Goal: Task Accomplishment & Management: Use online tool/utility

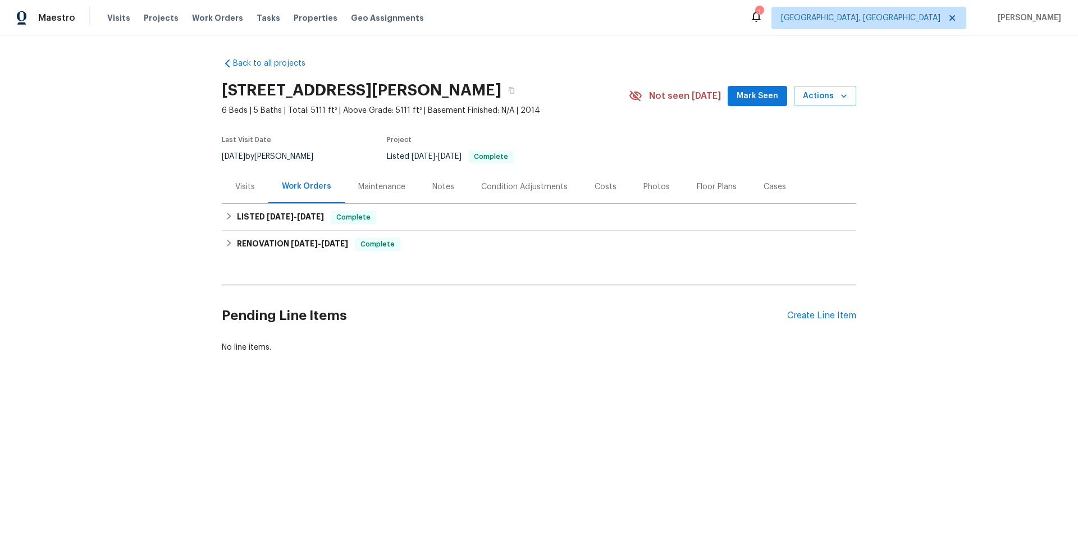
click at [362, 178] on div "Maintenance" at bounding box center [382, 186] width 74 height 33
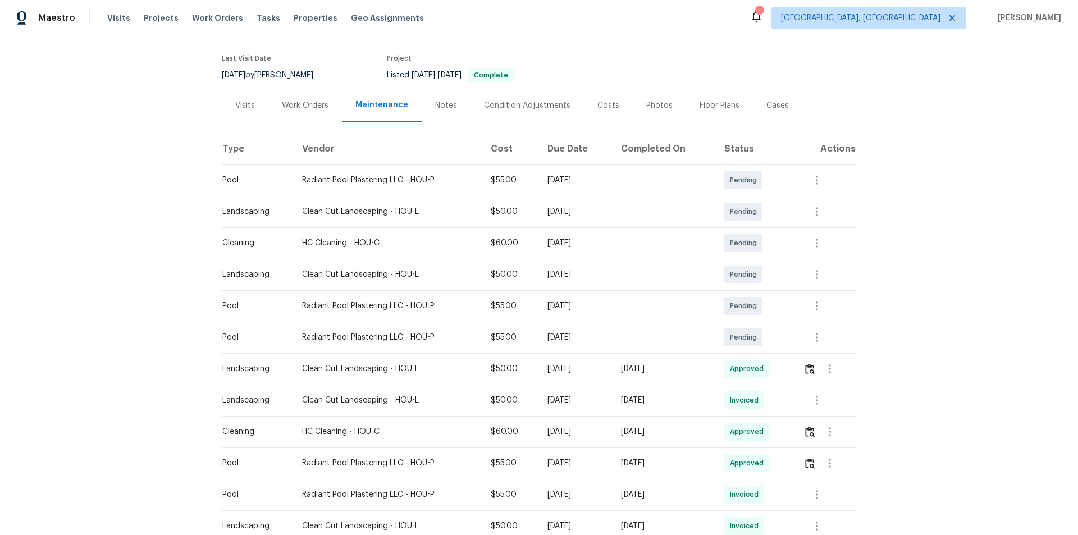
scroll to position [225, 0]
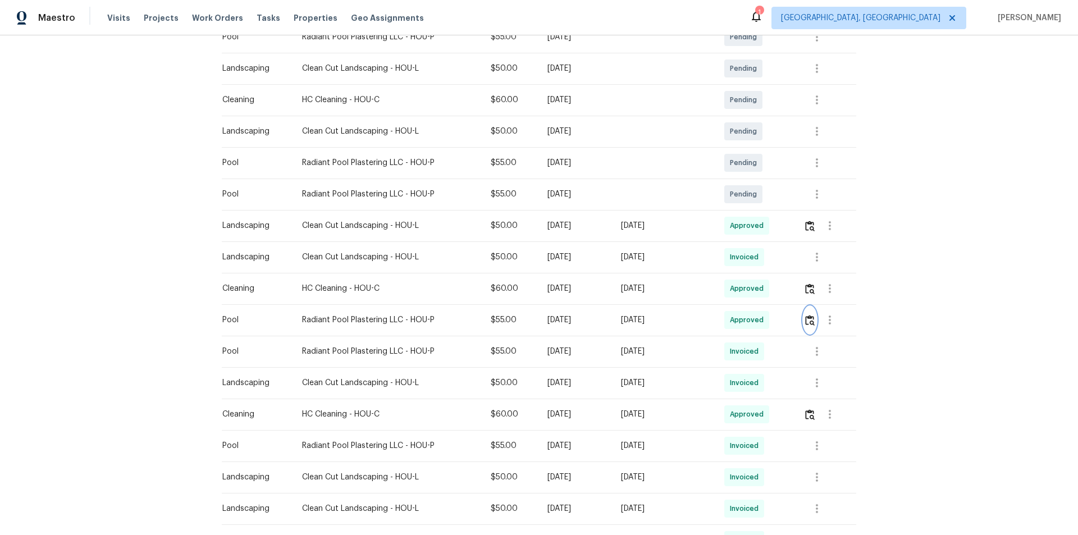
click at [812, 322] on img "button" at bounding box center [810, 320] width 10 height 11
click at [813, 355] on icon "button" at bounding box center [816, 351] width 13 height 13
click at [826, 377] on li "View details" at bounding box center [841, 370] width 79 height 19
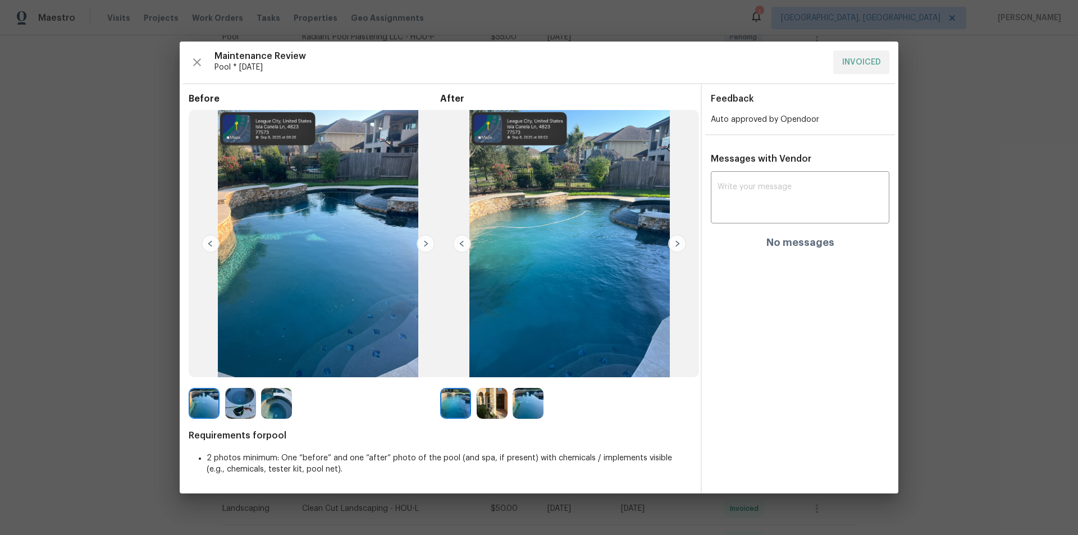
click at [675, 243] on img at bounding box center [677, 244] width 18 height 18
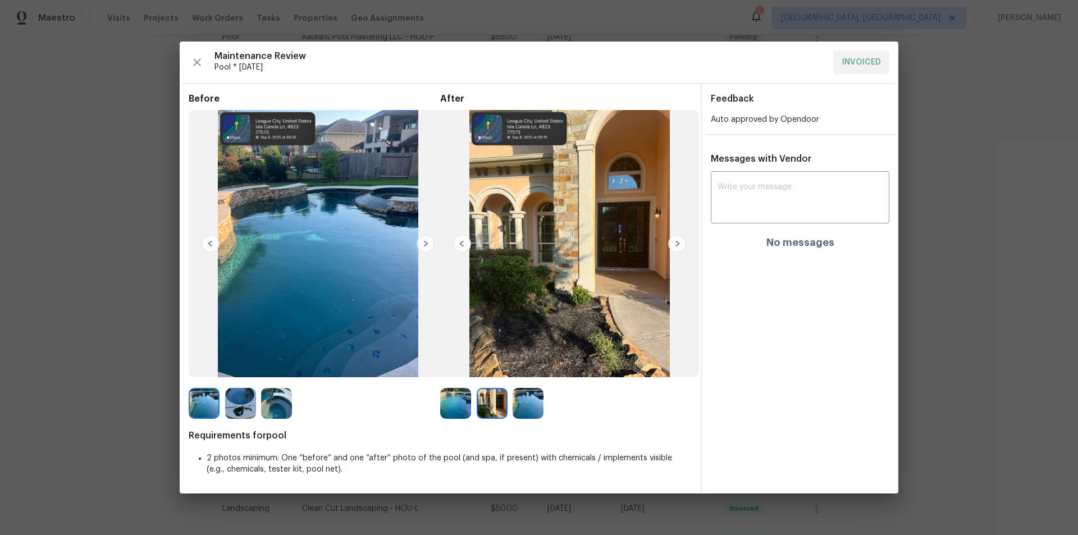
click at [675, 243] on img at bounding box center [677, 244] width 18 height 18
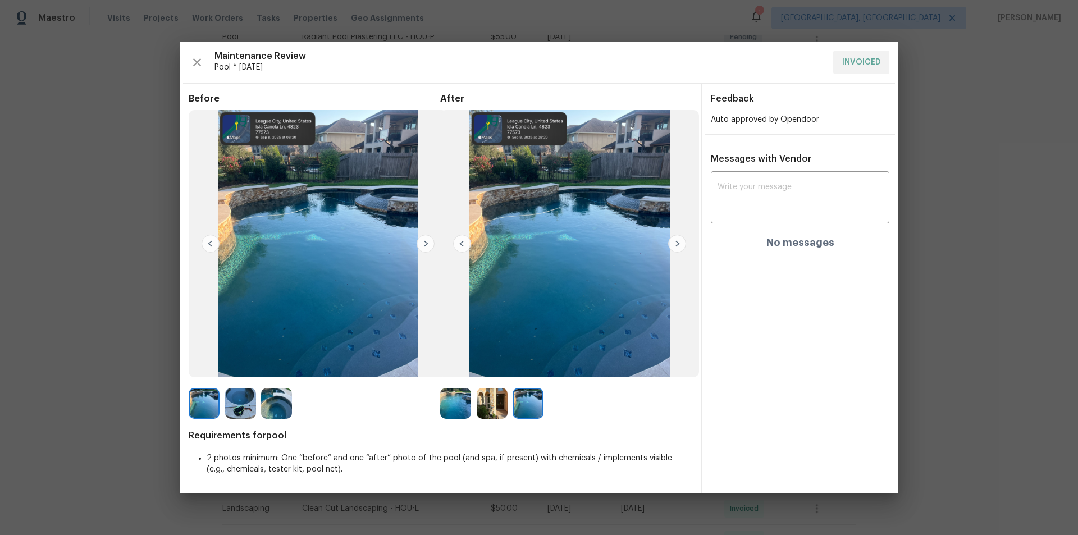
click at [461, 240] on img at bounding box center [462, 244] width 18 height 18
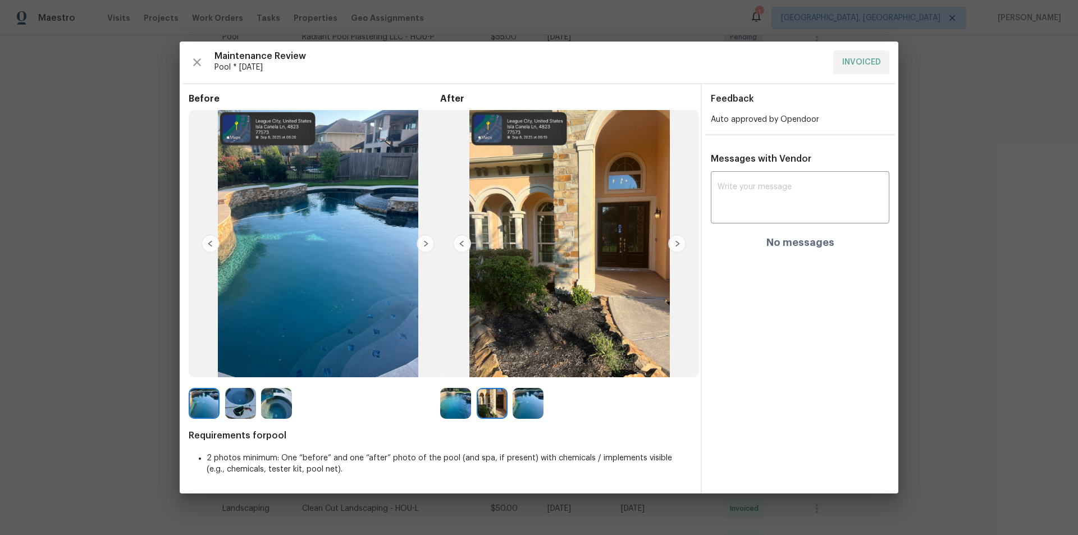
click at [461, 241] on img at bounding box center [462, 244] width 18 height 18
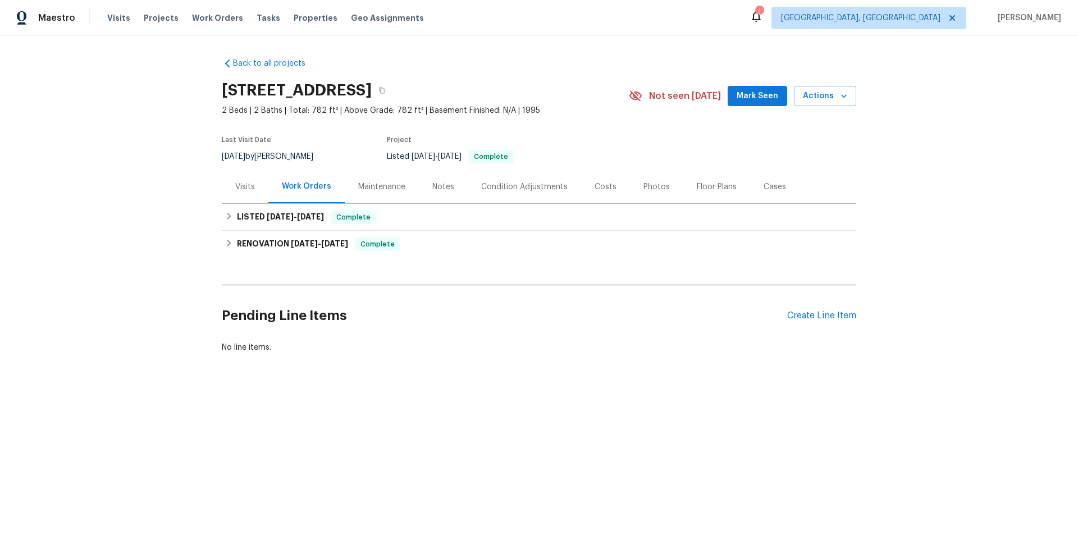
click at [401, 191] on div "Maintenance" at bounding box center [382, 186] width 74 height 33
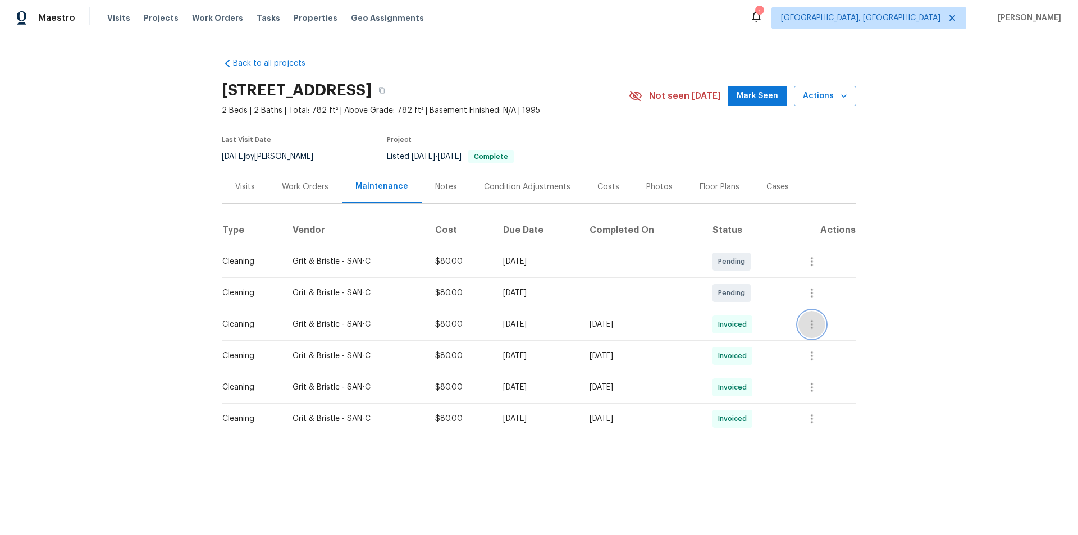
click at [814, 326] on icon "button" at bounding box center [811, 324] width 13 height 13
drag, startPoint x: 814, startPoint y: 326, endPoint x: 826, endPoint y: 345, distance: 22.3
click at [826, 345] on li "View details" at bounding box center [840, 343] width 79 height 19
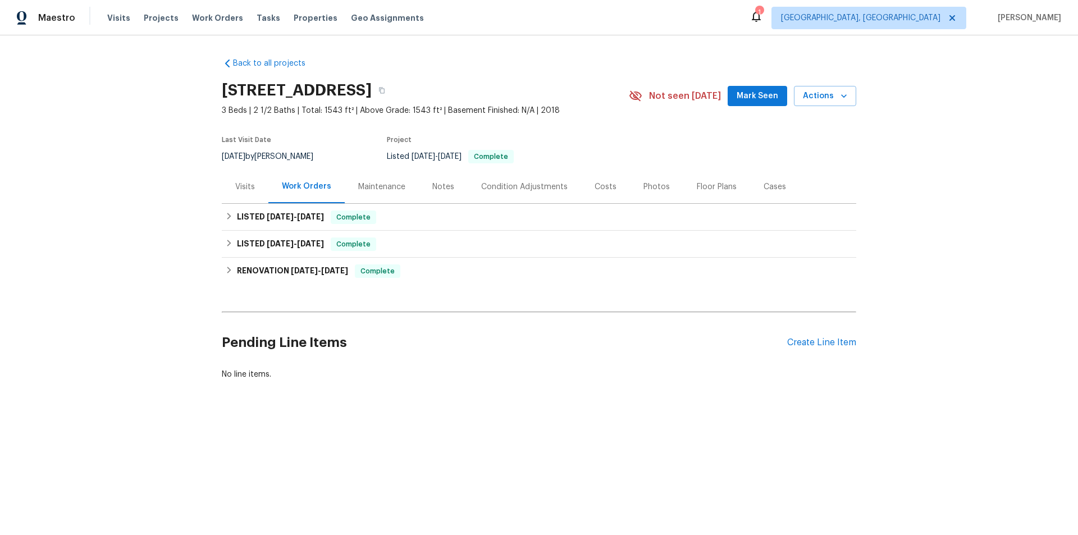
drag, startPoint x: 400, startPoint y: 187, endPoint x: 399, endPoint y: 195, distance: 8.4
click at [398, 187] on div "Maintenance" at bounding box center [382, 186] width 74 height 33
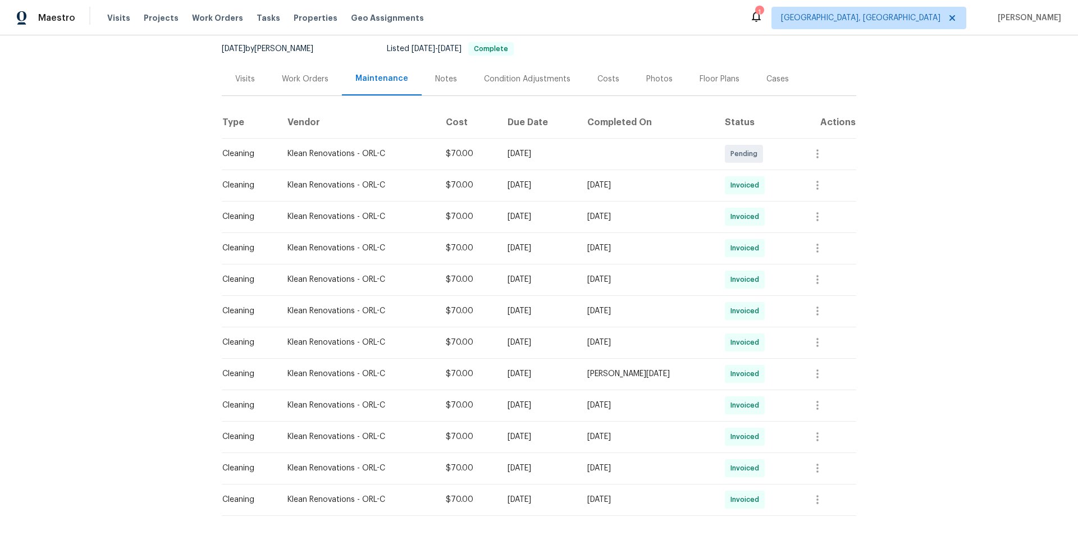
scroll to position [112, 0]
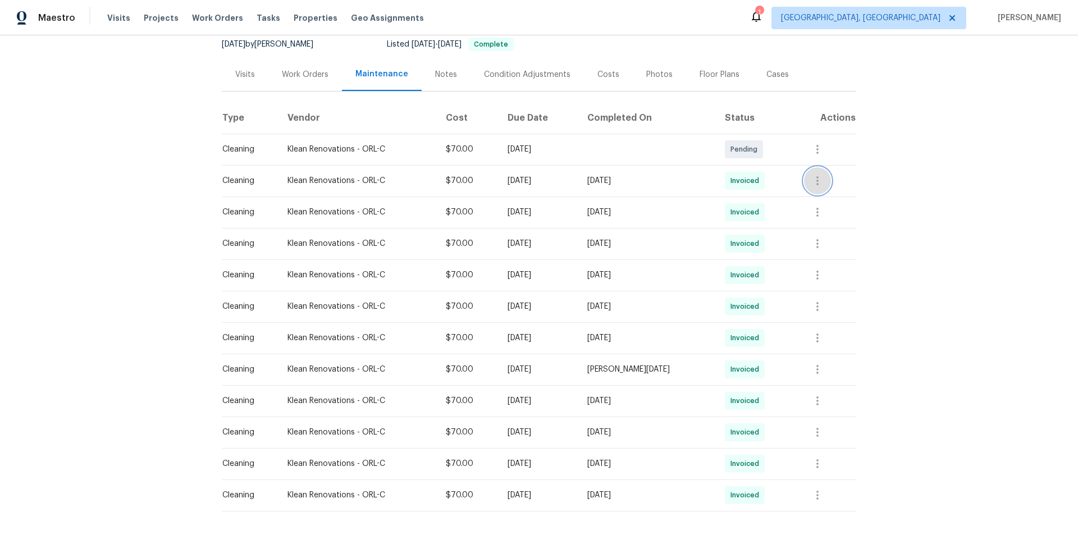
click at [817, 187] on button "button" at bounding box center [817, 180] width 27 height 27
drag, startPoint x: 817, startPoint y: 187, endPoint x: 823, endPoint y: 196, distance: 10.4
click at [823, 196] on li "View details" at bounding box center [843, 199] width 79 height 19
